Goal: Check status: Check status

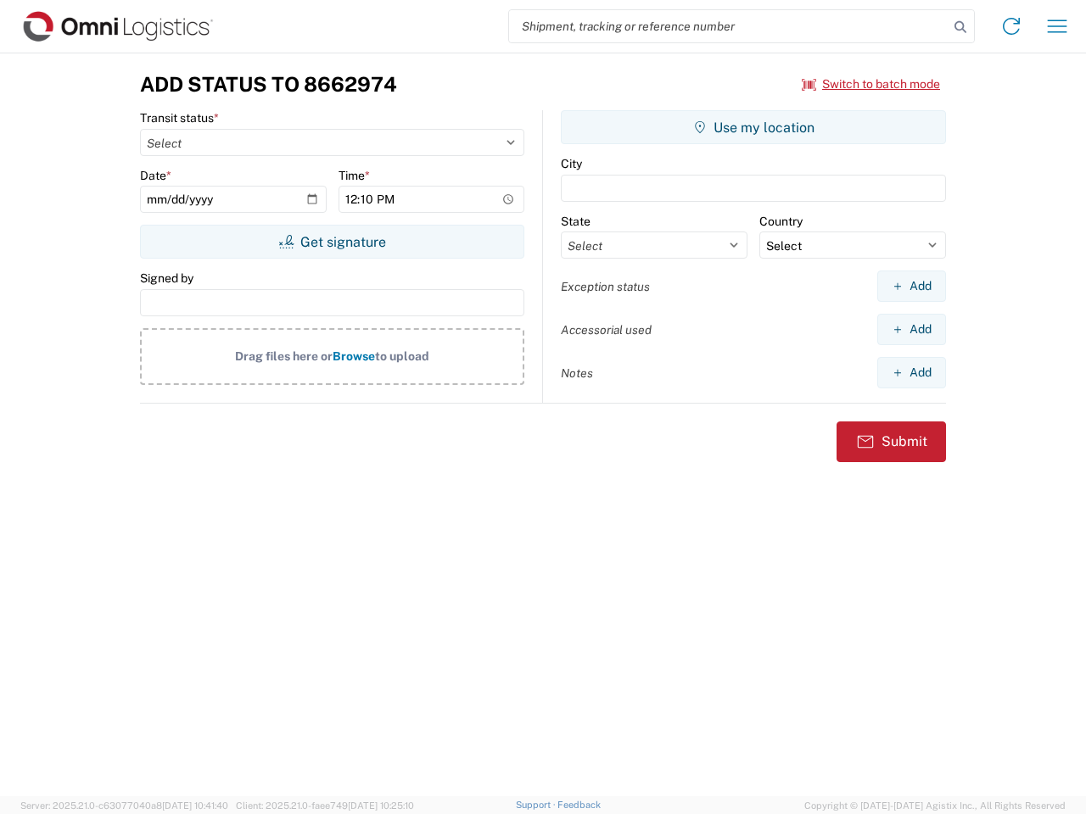
click at [729, 26] on input "search" at bounding box center [728, 26] width 439 height 32
click at [960, 27] on icon at bounding box center [960, 27] width 24 height 24
click at [1011, 26] on icon at bounding box center [1011, 26] width 27 height 27
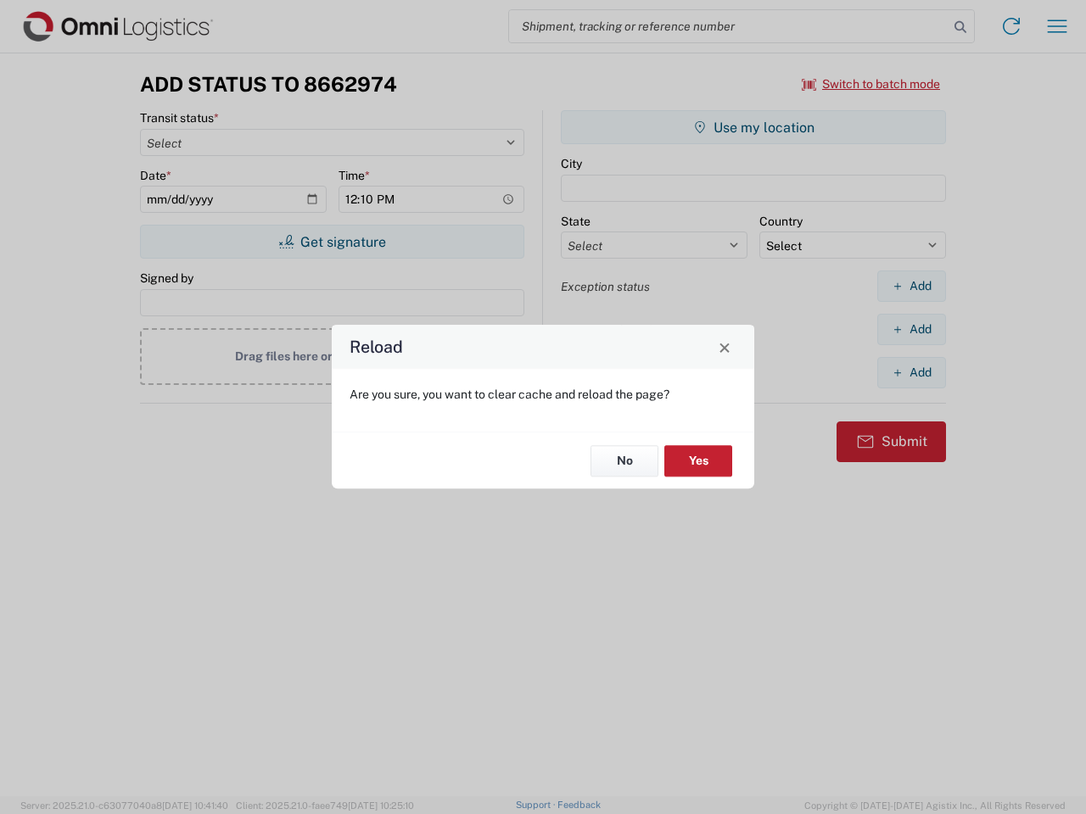
click at [871, 84] on div "Reload Are you sure, you want to clear cache and reload the page? No Yes" at bounding box center [543, 407] width 1086 height 814
click at [332, 242] on div "Reload Are you sure, you want to clear cache and reload the page? No Yes" at bounding box center [543, 407] width 1086 height 814
click at [753, 127] on div "Reload Are you sure, you want to clear cache and reload the page? No Yes" at bounding box center [543, 407] width 1086 height 814
click at [911, 286] on div "Reload Are you sure, you want to clear cache and reload the page? No Yes" at bounding box center [543, 407] width 1086 height 814
click at [911, 329] on div "Reload Are you sure, you want to clear cache and reload the page? No Yes" at bounding box center [543, 407] width 1086 height 814
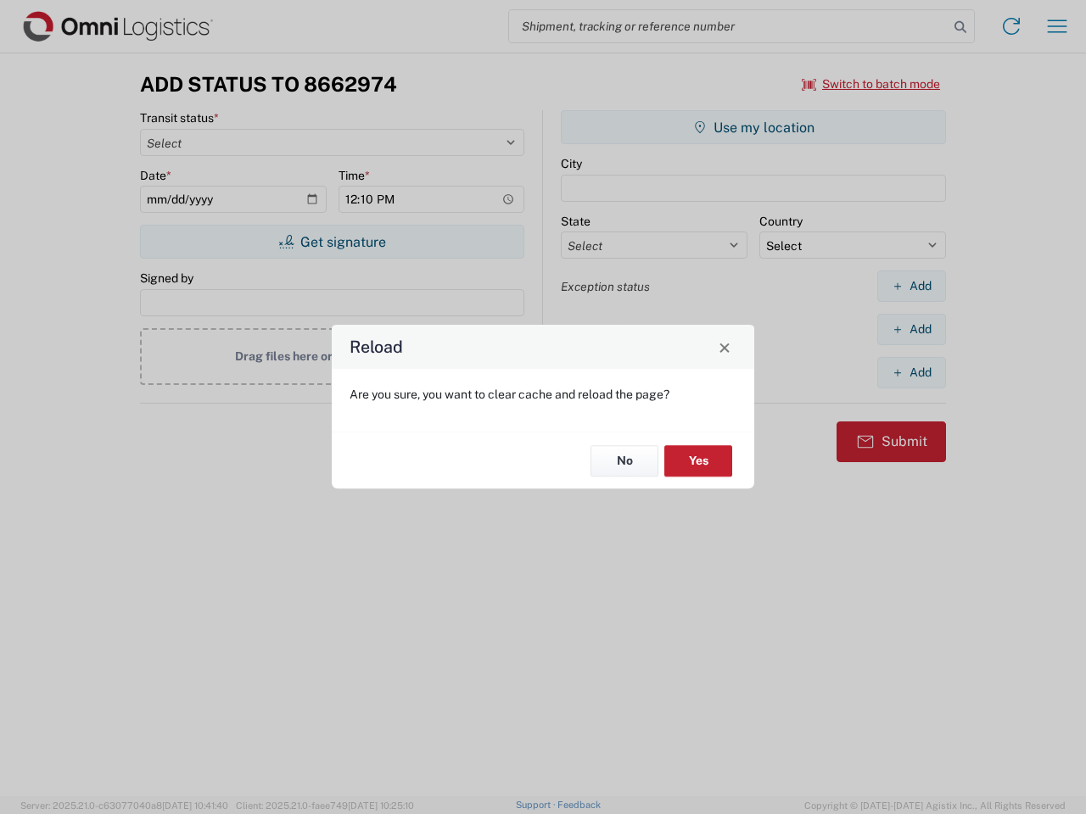
click at [911, 372] on div "Reload Are you sure, you want to clear cache and reload the page? No Yes" at bounding box center [543, 407] width 1086 height 814
